Goal: Task Accomplishment & Management: Manage account settings

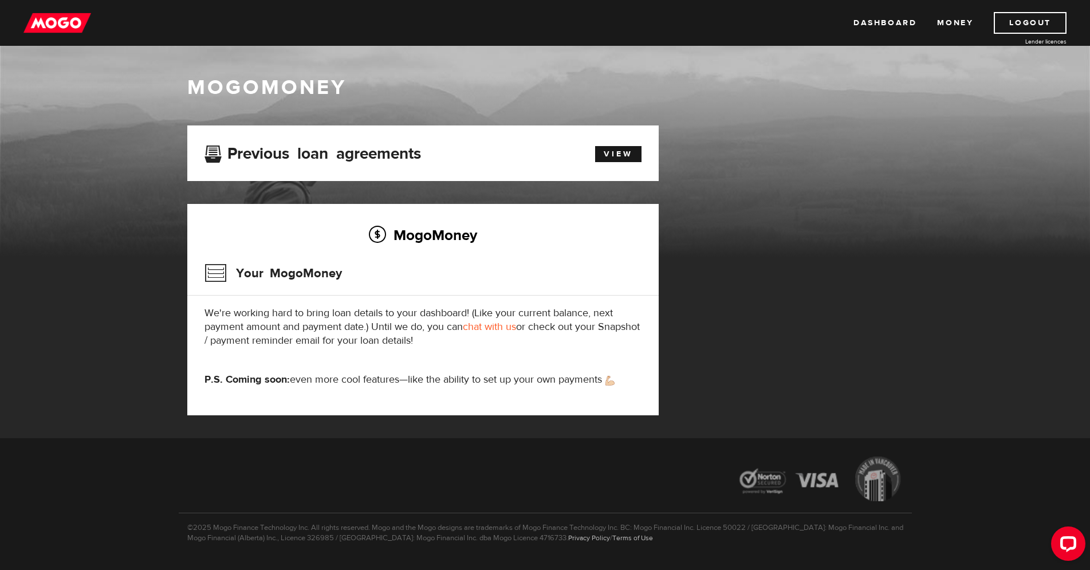
click at [68, 30] on img at bounding box center [57, 23] width 68 height 22
click at [626, 158] on link "View" at bounding box center [618, 154] width 46 height 16
click at [60, 18] on img at bounding box center [57, 23] width 68 height 22
